Goal: Go to known website: Access a specific website the user already knows

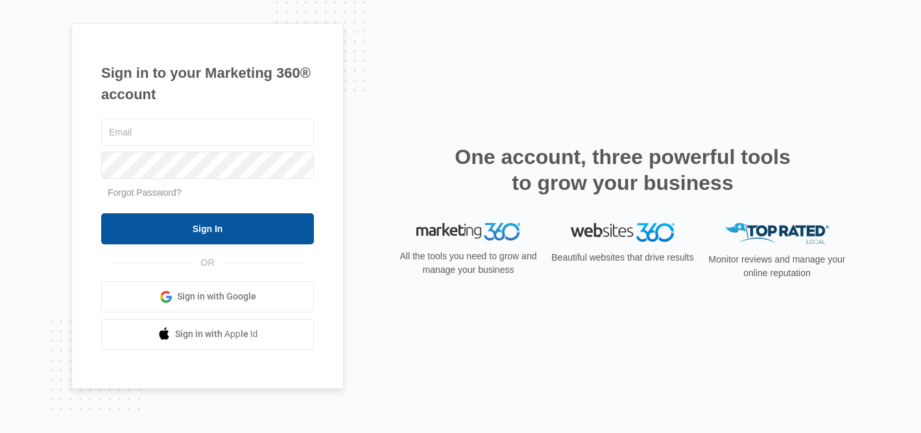
type input "[EMAIL_ADDRESS][DOMAIN_NAME]"
click at [206, 228] on input "Sign In" at bounding box center [207, 228] width 213 height 31
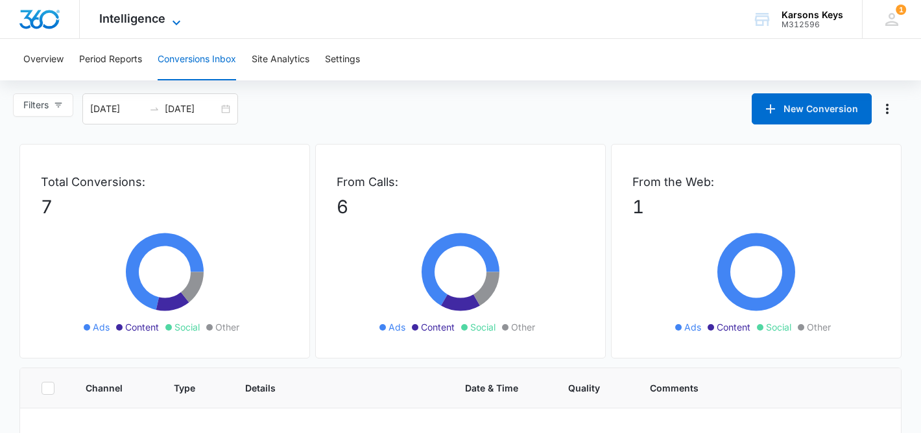
click at [174, 21] on icon at bounding box center [177, 22] width 8 height 5
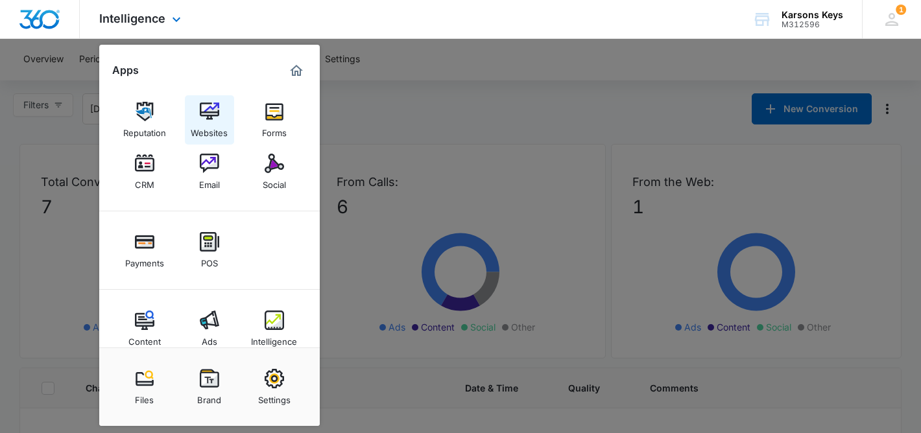
click at [219, 116] on link "Websites" at bounding box center [209, 119] width 49 height 49
